Goal: Information Seeking & Learning: Learn about a topic

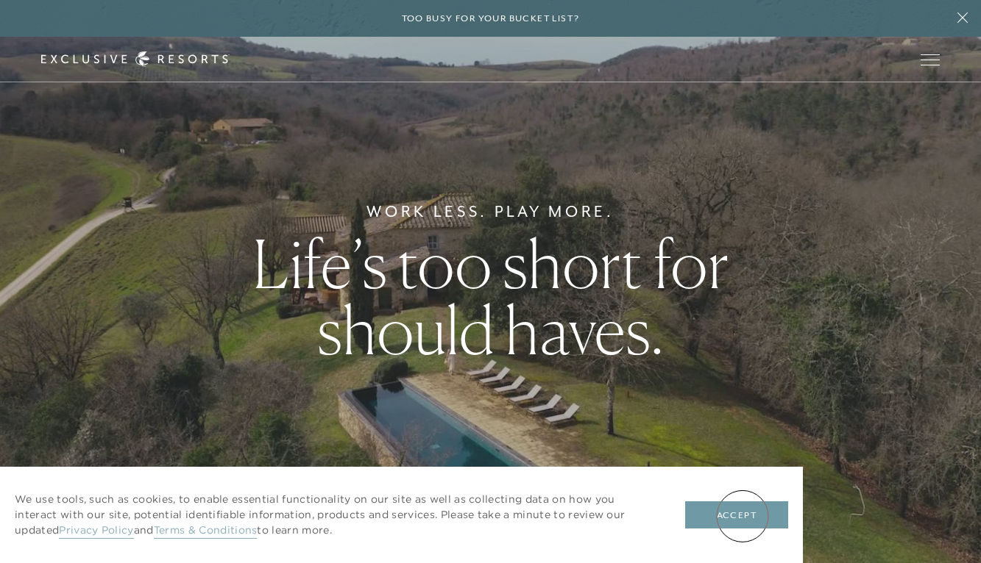
click at [742, 516] on button "Accept" at bounding box center [736, 516] width 103 height 28
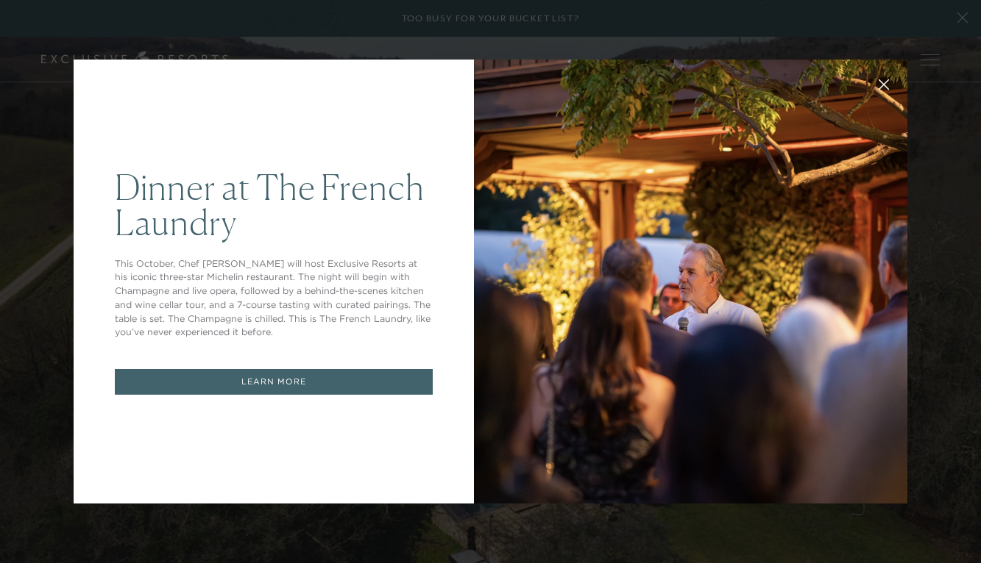
click at [886, 81] on icon at bounding box center [884, 85] width 10 height 10
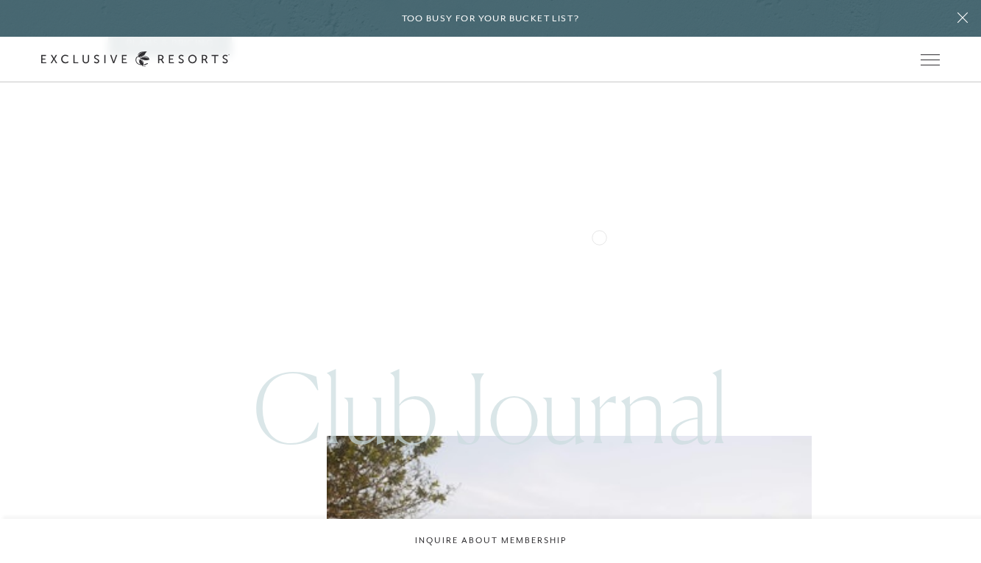
scroll to position [5349, 0]
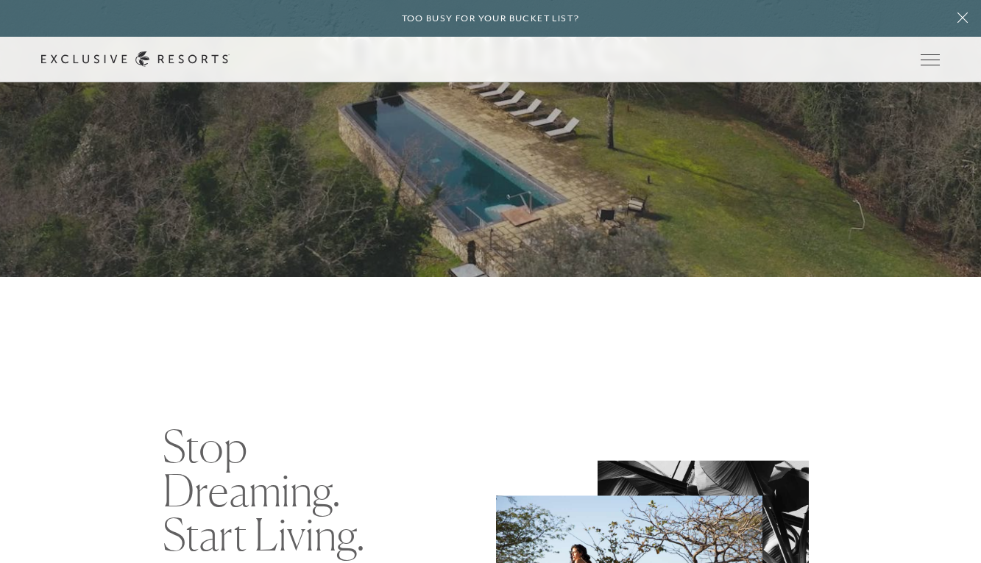
scroll to position [0, 0]
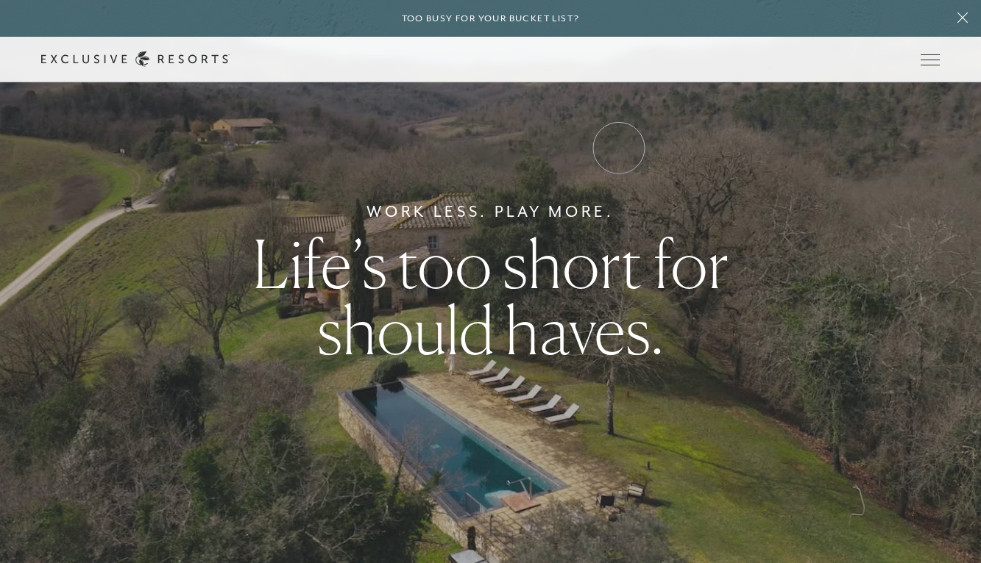
click at [0, 0] on link "Experience Collection" at bounding box center [0, 0] width 0 height 0
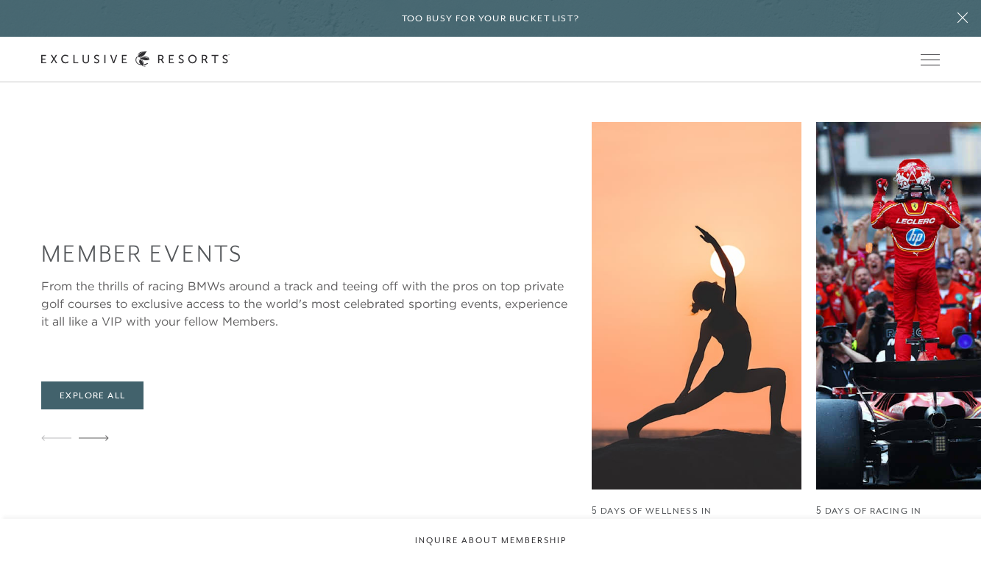
scroll to position [2352, 0]
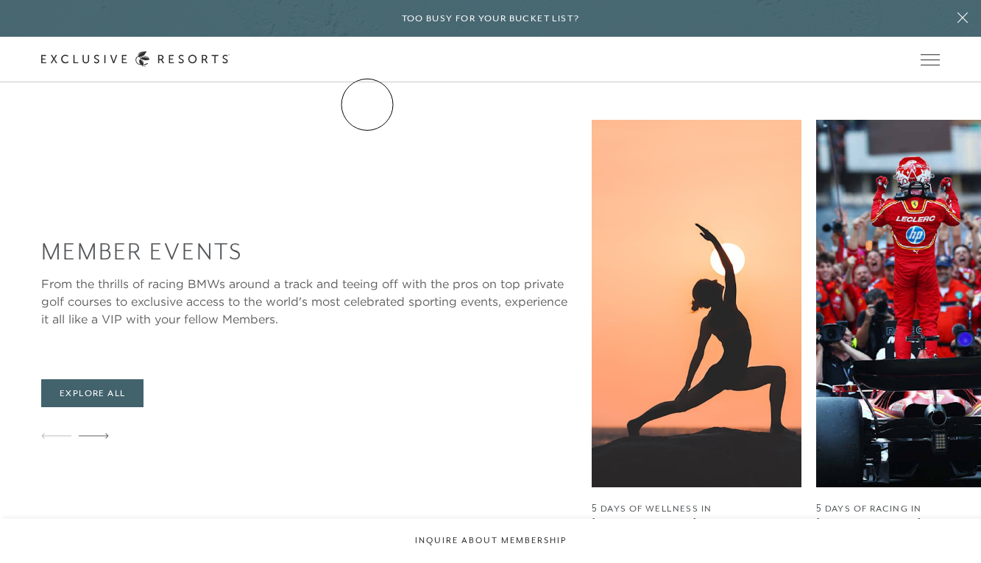
click at [0, 0] on link "Residence Collection" at bounding box center [0, 0] width 0 height 0
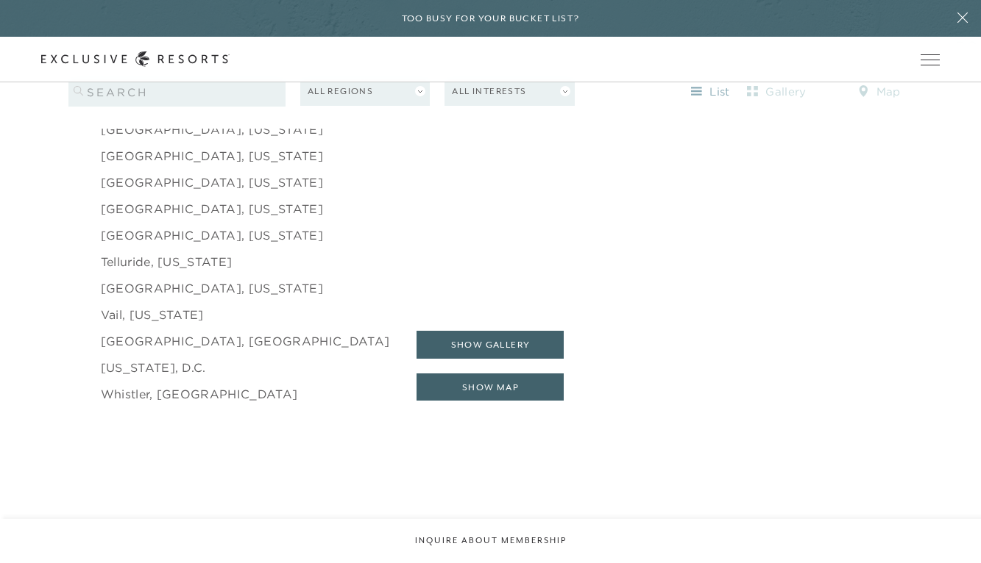
scroll to position [2408, 0]
click at [511, 373] on button "show map" at bounding box center [489, 387] width 147 height 28
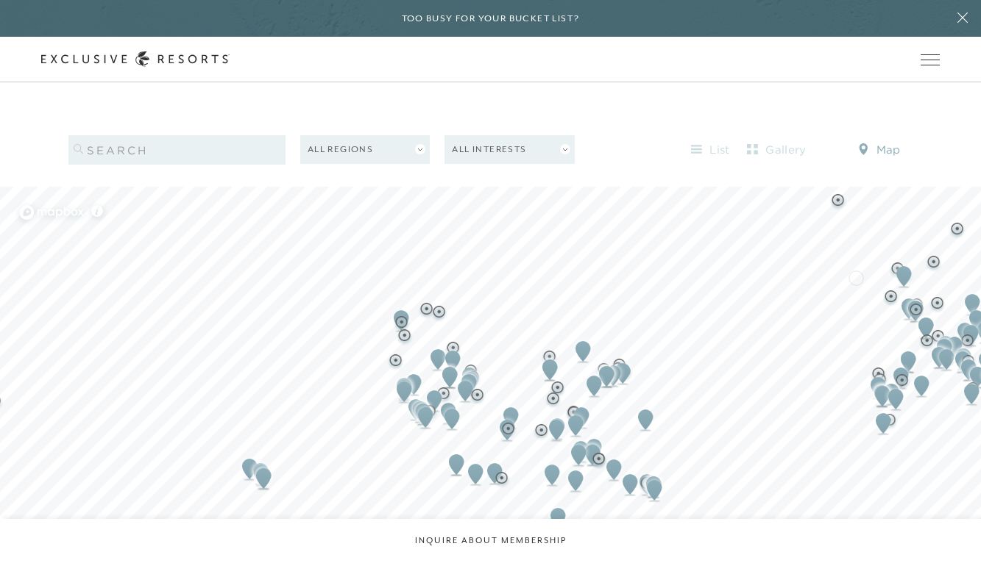
scroll to position [1437, 0]
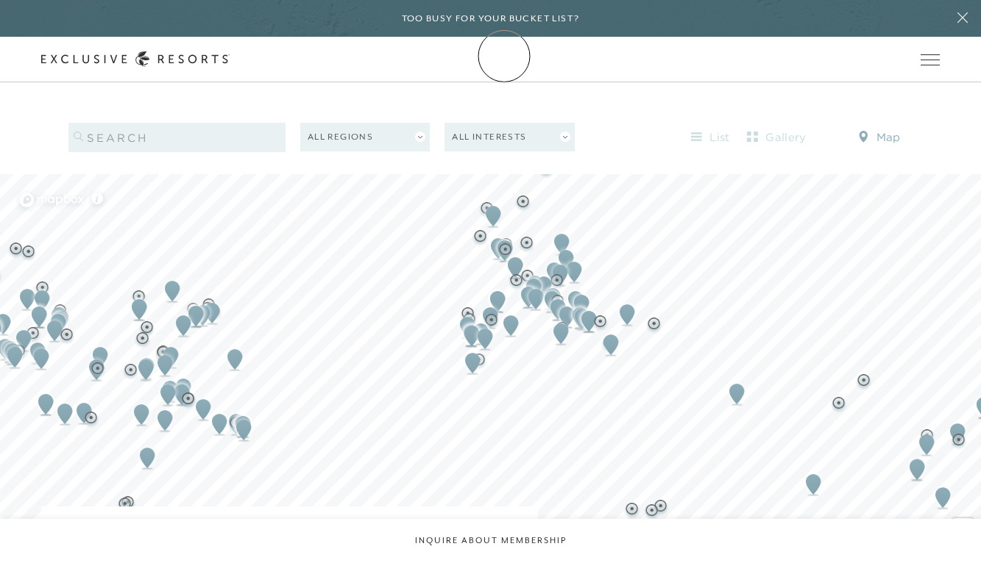
click at [0, 0] on link "Membership" at bounding box center [0, 0] width 0 height 0
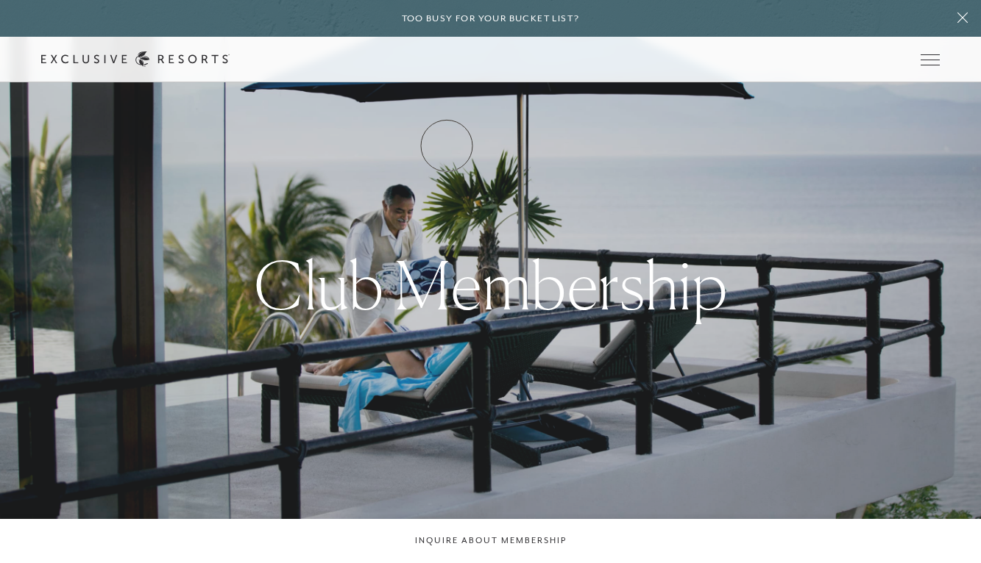
click at [0, 0] on link "How it works" at bounding box center [0, 0] width 0 height 0
